Goal: Information Seeking & Learning: Check status

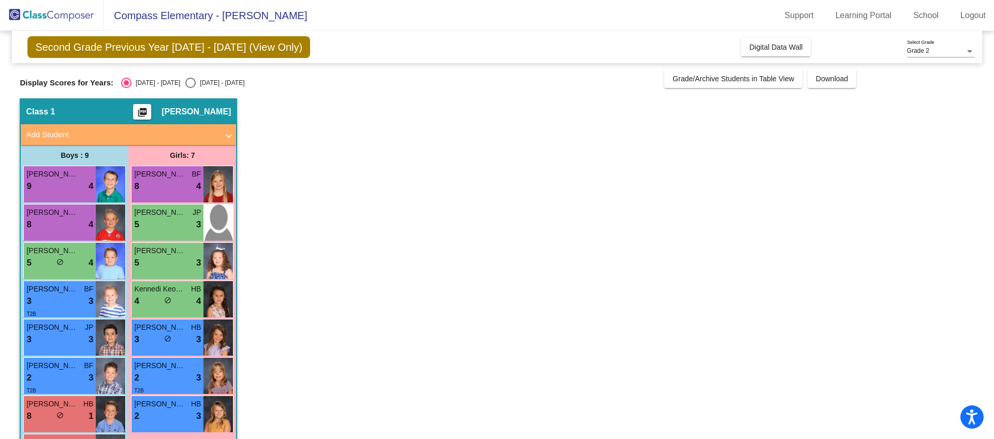
scroll to position [88, 0]
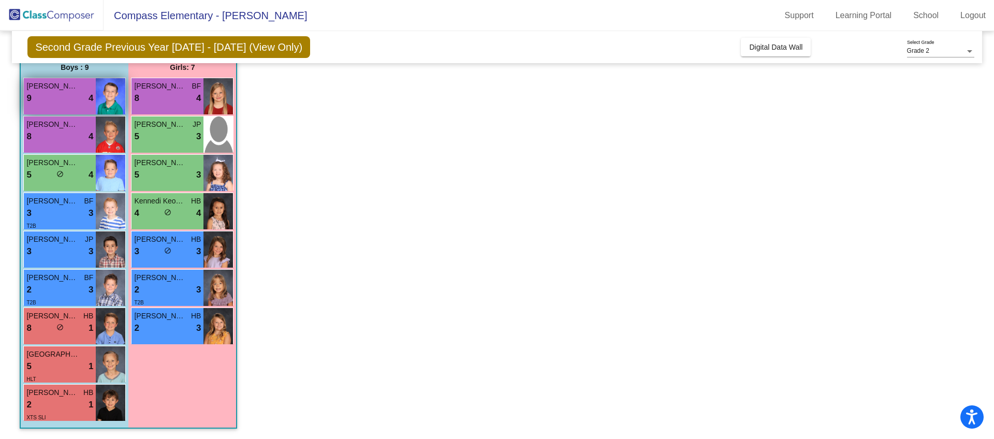
click at [62, 100] on div "9 lock do_not_disturb_alt 4" at bounding box center [59, 98] width 67 height 13
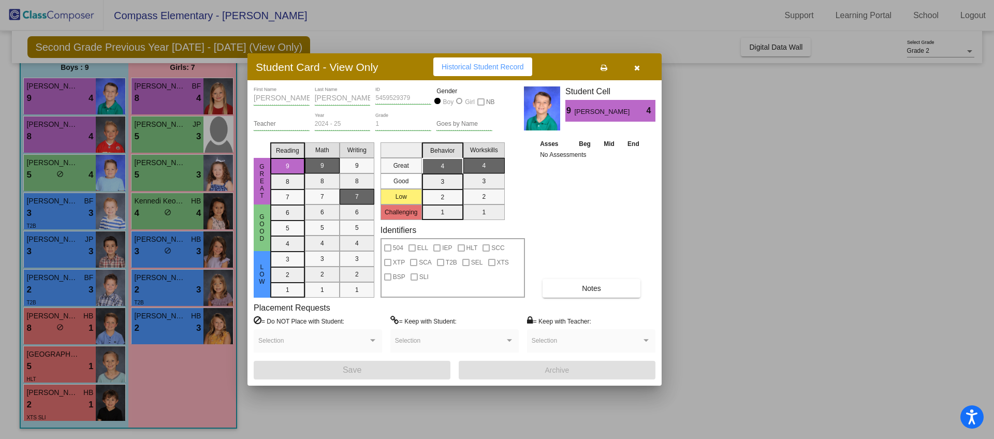
click at [500, 73] on button "Historical Student Record" at bounding box center [482, 66] width 99 height 19
click at [640, 71] on button "button" at bounding box center [636, 66] width 33 height 19
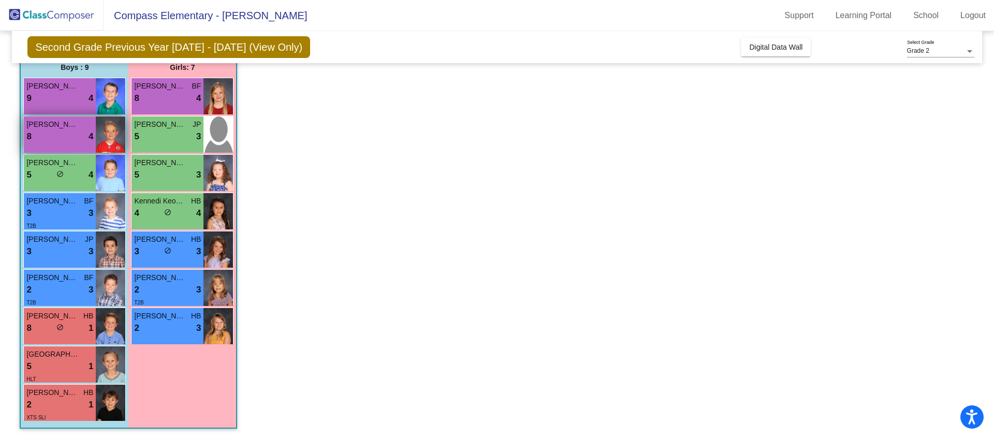
click at [48, 135] on div "8 lock do_not_disturb_alt 4" at bounding box center [59, 136] width 67 height 13
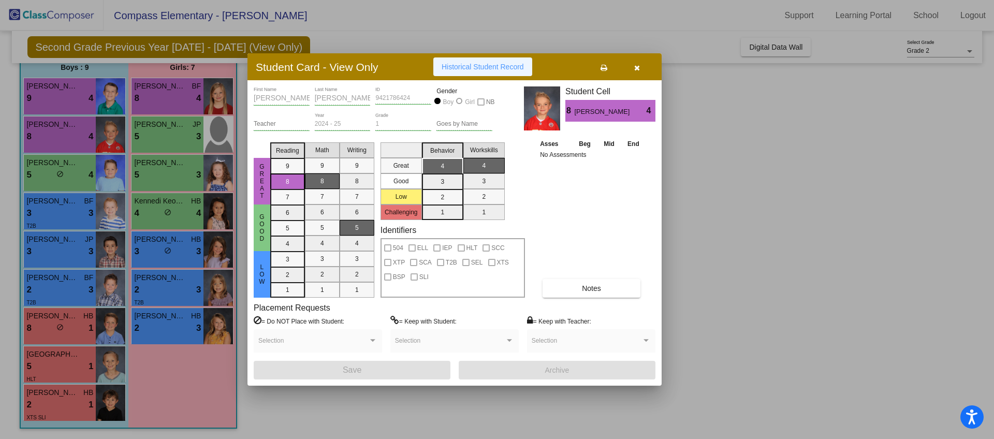
click at [449, 71] on button "Historical Student Record" at bounding box center [482, 66] width 99 height 19
click at [637, 70] on icon "button" at bounding box center [637, 67] width 6 height 7
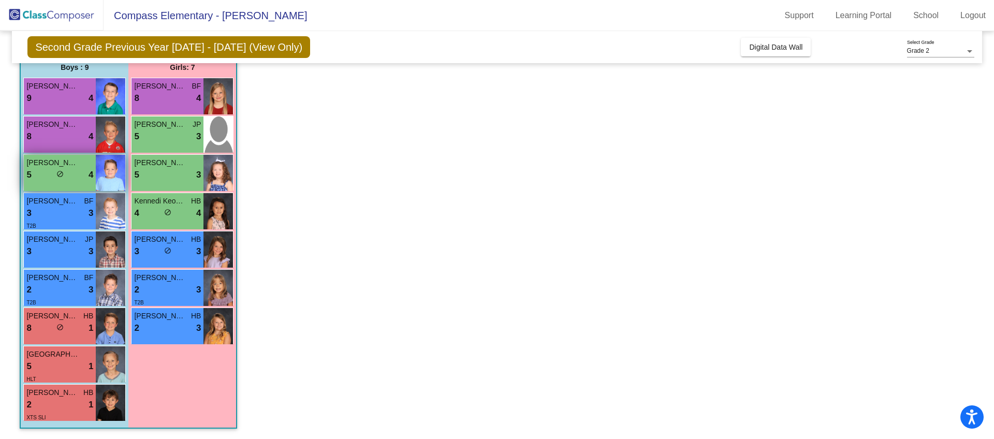
click at [54, 175] on div "5 lock do_not_disturb_alt 4" at bounding box center [59, 174] width 67 height 13
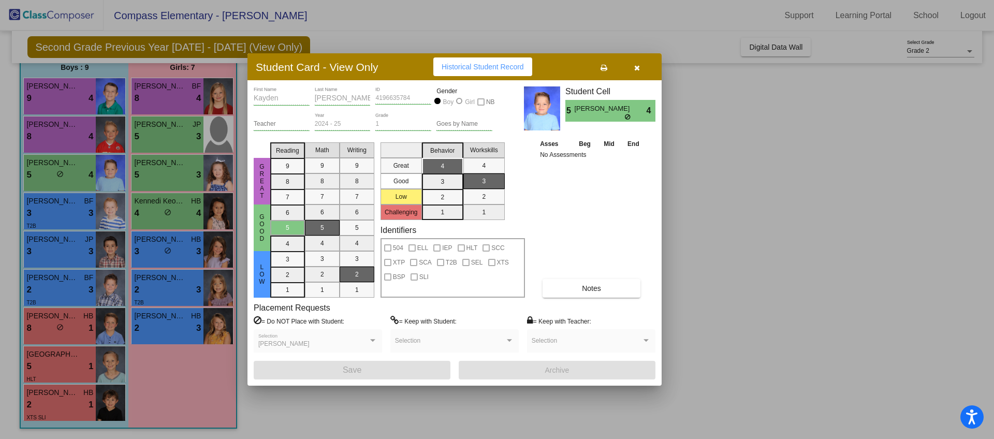
click at [464, 63] on span "Historical Student Record" at bounding box center [483, 67] width 82 height 8
click at [640, 69] on button "button" at bounding box center [636, 66] width 33 height 19
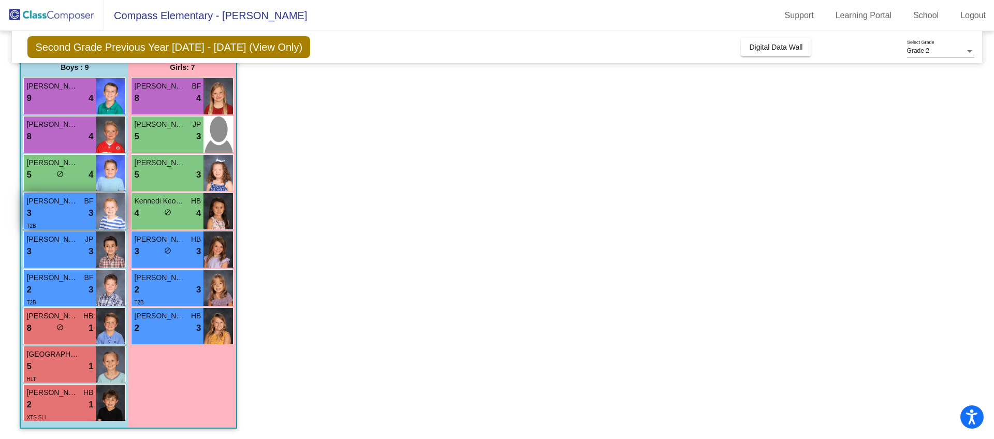
click at [55, 212] on div "3 lock do_not_disturb_alt 3" at bounding box center [59, 213] width 67 height 13
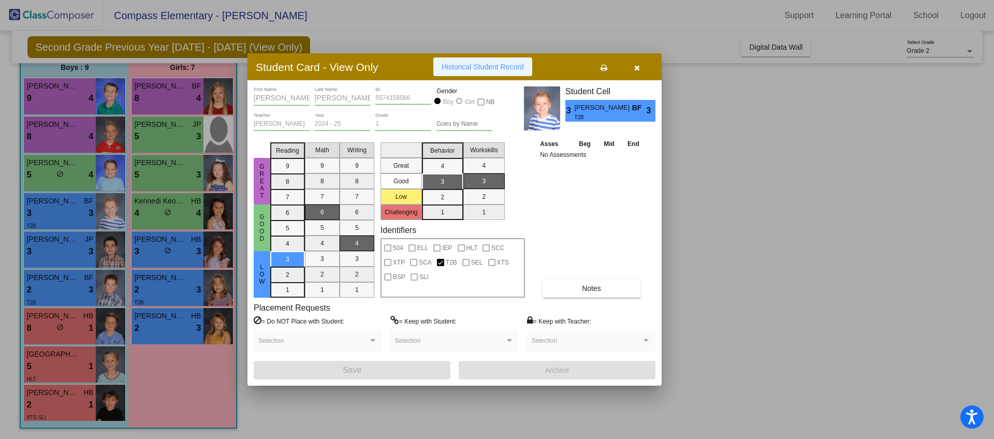
click at [453, 72] on button "Historical Student Record" at bounding box center [482, 66] width 99 height 19
click at [639, 72] on button "button" at bounding box center [636, 66] width 33 height 19
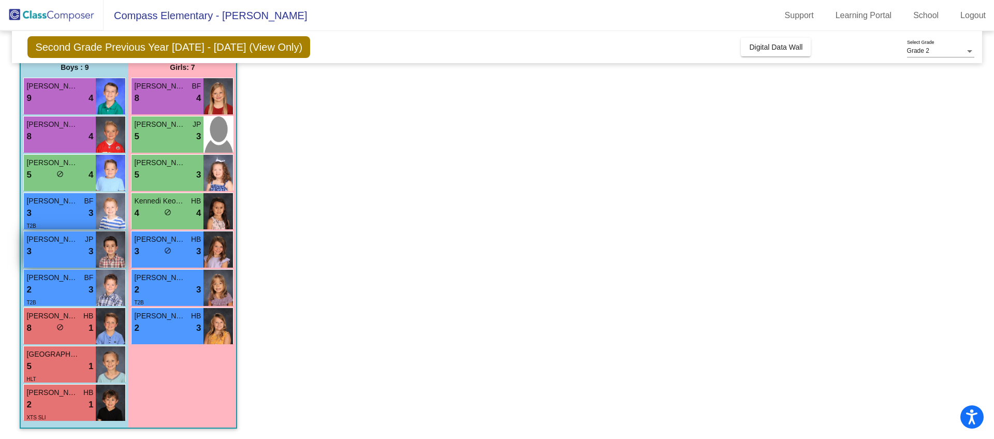
click at [46, 259] on div "[PERSON_NAME] JP 3 lock do_not_disturb_alt 3" at bounding box center [60, 249] width 72 height 36
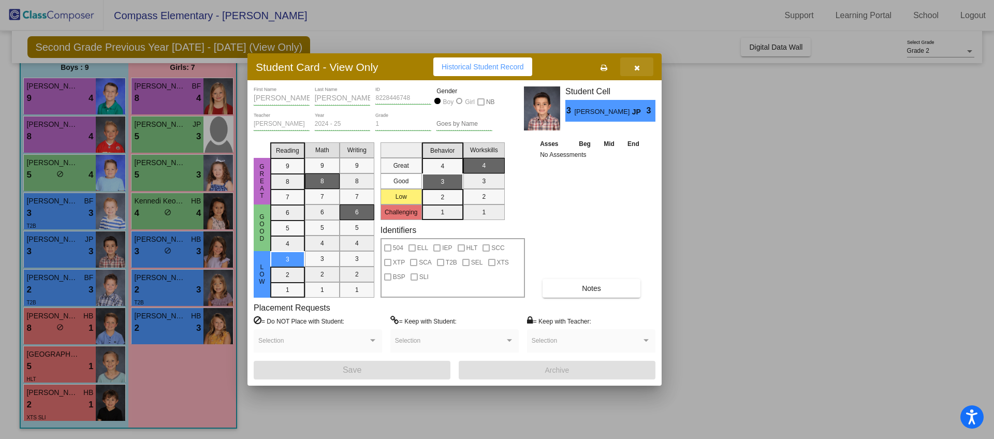
click at [629, 70] on button "button" at bounding box center [636, 66] width 33 height 19
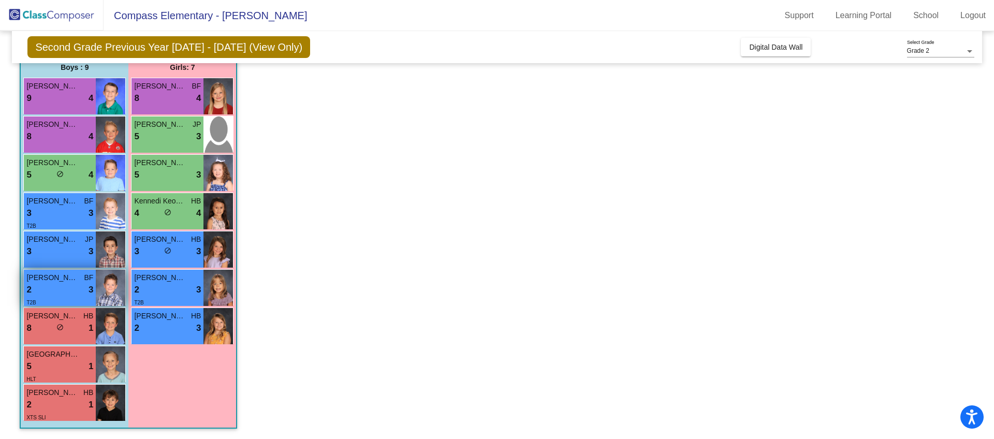
click at [74, 289] on div "2 lock do_not_disturb_alt 3" at bounding box center [59, 289] width 67 height 13
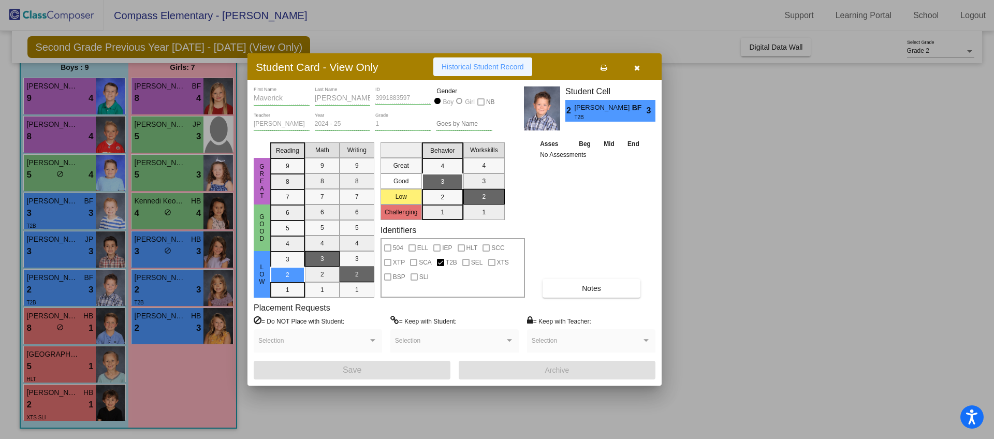
click at [475, 70] on span "Historical Student Record" at bounding box center [483, 67] width 82 height 8
